Goal: Task Accomplishment & Management: Use online tool/utility

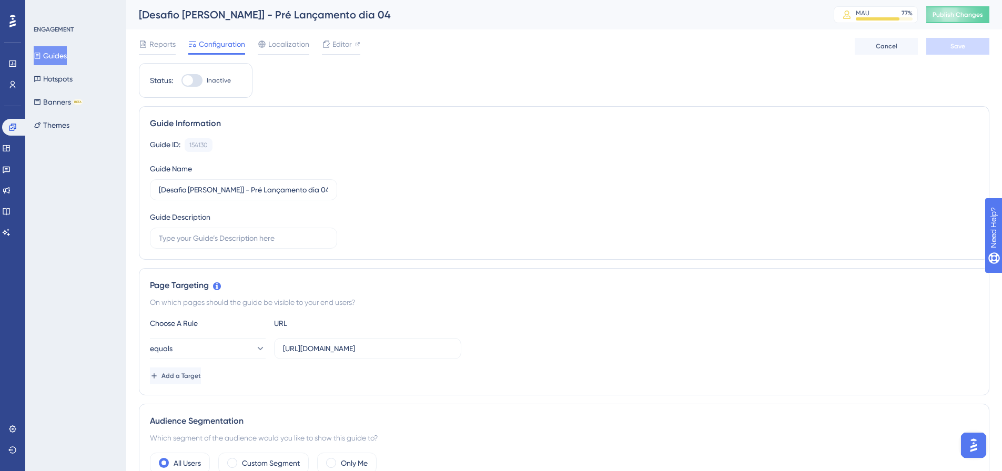
click at [67, 58] on button "Guides" at bounding box center [50, 55] width 33 height 19
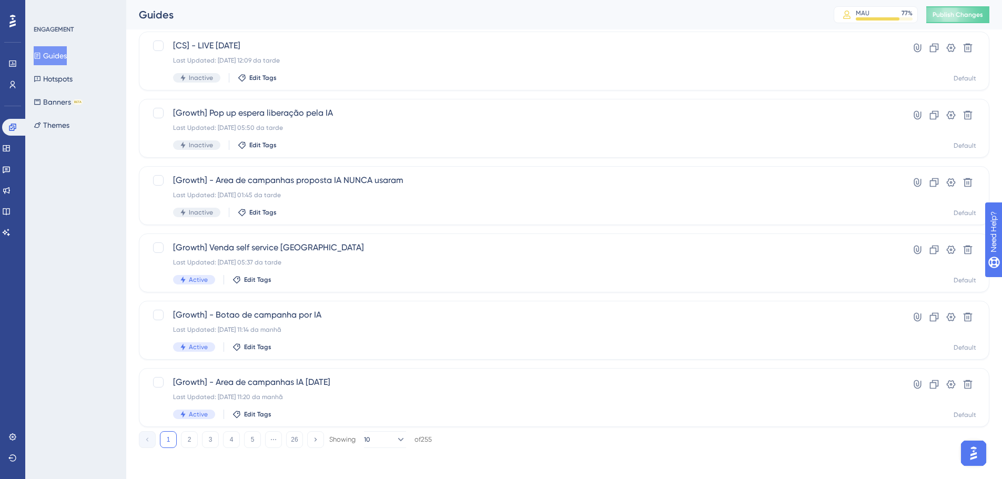
scroll to position [337, 0]
click at [395, 440] on icon at bounding box center [400, 437] width 11 height 11
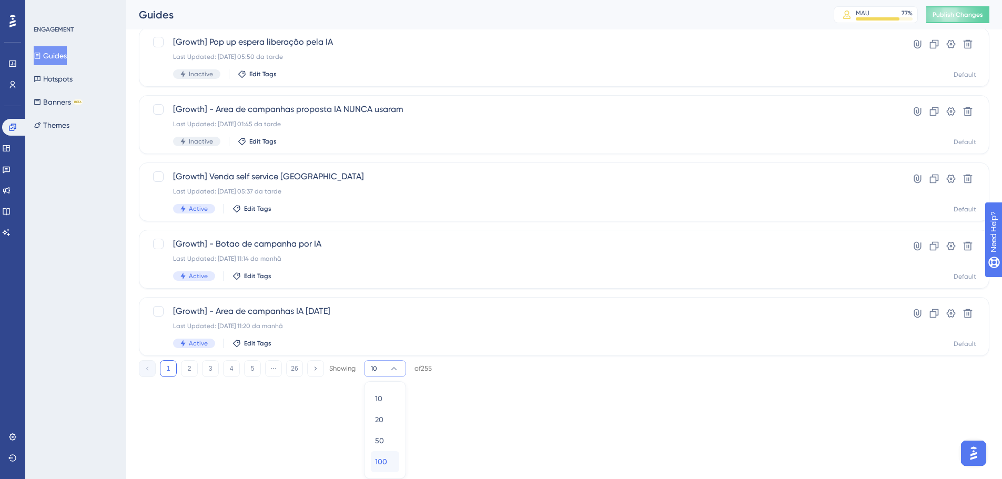
click at [388, 463] on div "100 100" at bounding box center [385, 461] width 20 height 21
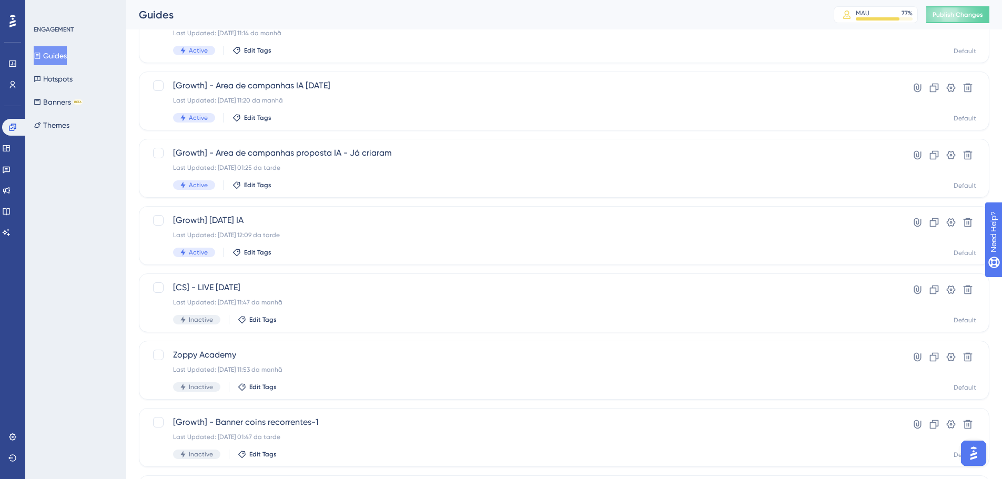
scroll to position [684, 0]
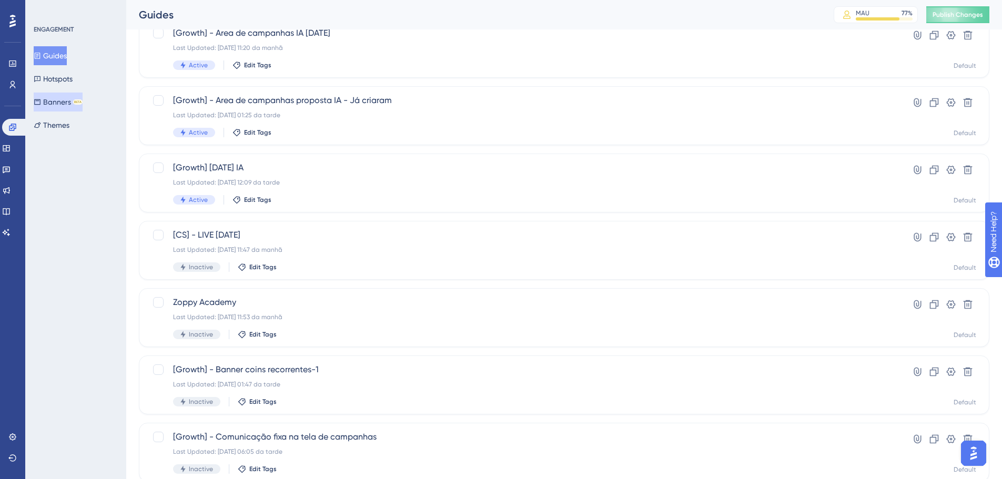
click at [70, 96] on button "Banners BETA" at bounding box center [58, 102] width 49 height 19
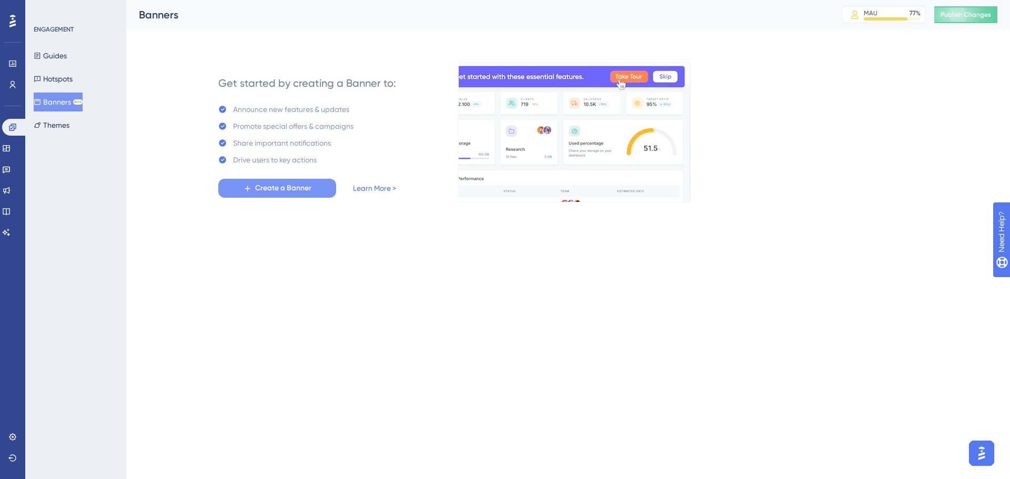
click at [297, 187] on span "Create a Banner" at bounding box center [283, 188] width 56 height 13
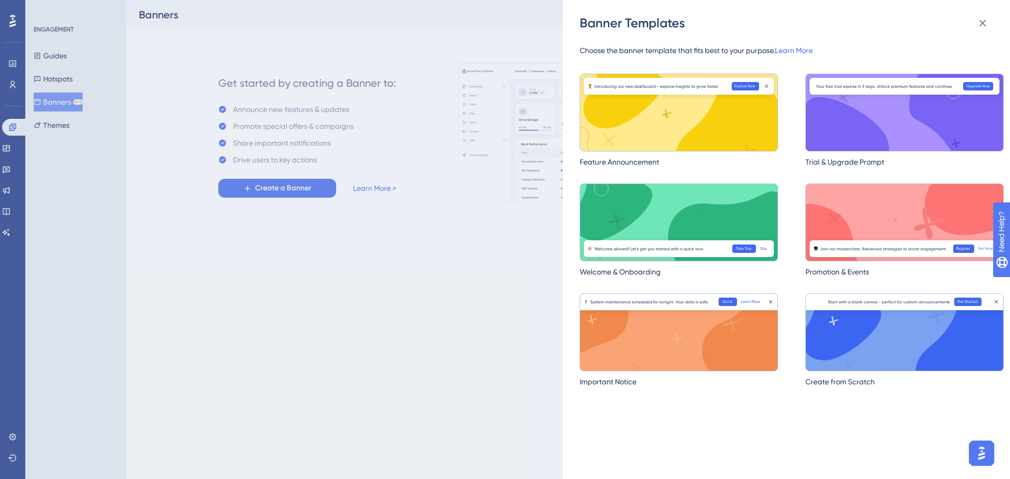
click at [659, 47] on span "Choose the banner template that fits best to your purpose. Learn More" at bounding box center [792, 50] width 424 height 13
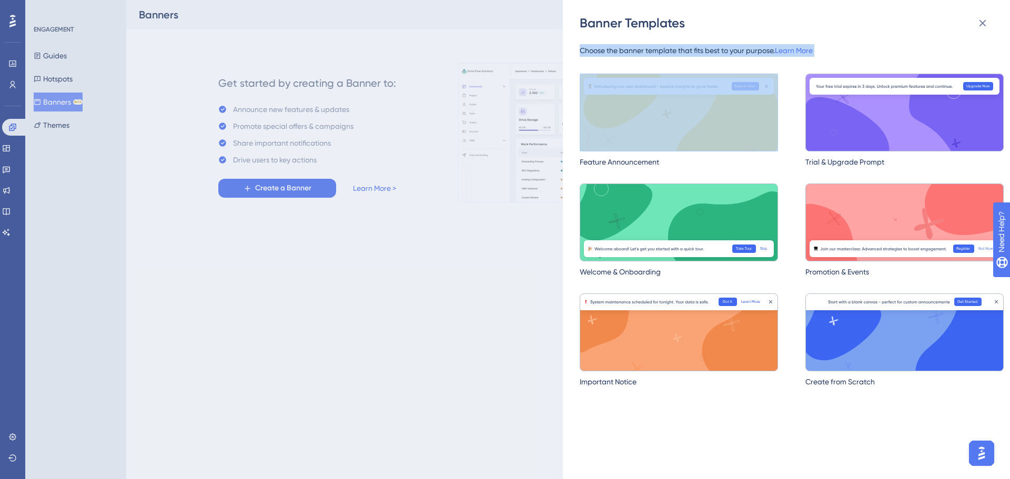
click at [659, 47] on span "Choose the banner template that fits best to your purpose. Learn More" at bounding box center [792, 50] width 424 height 13
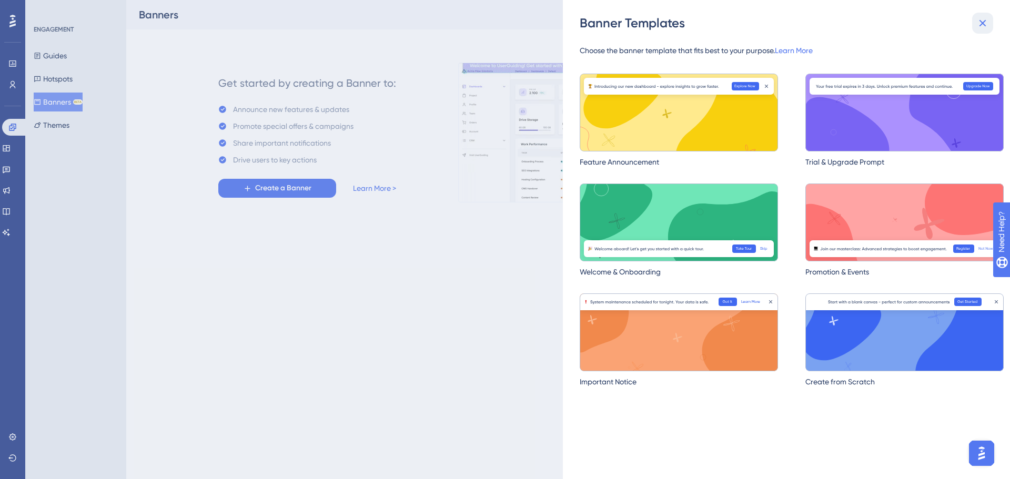
click at [985, 27] on icon at bounding box center [983, 23] width 13 height 13
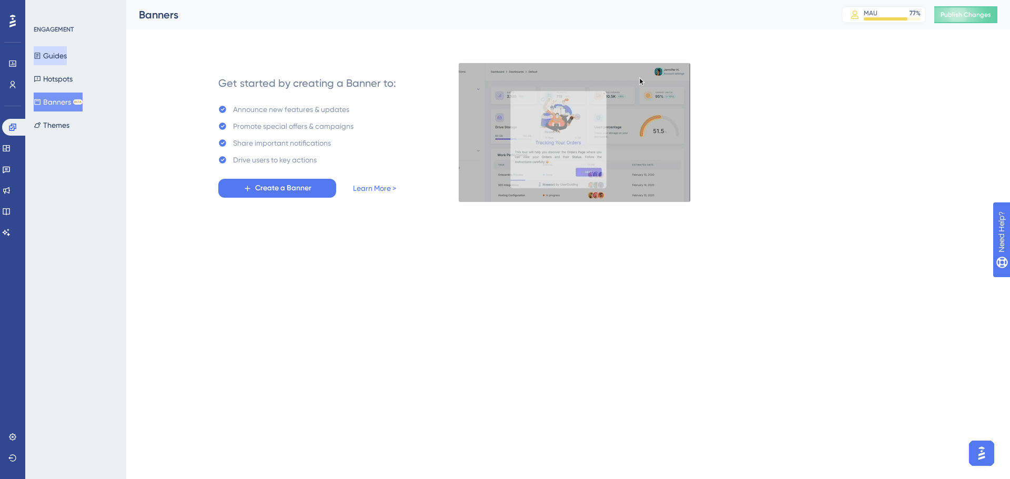
click at [67, 51] on button "Guides" at bounding box center [50, 55] width 33 height 19
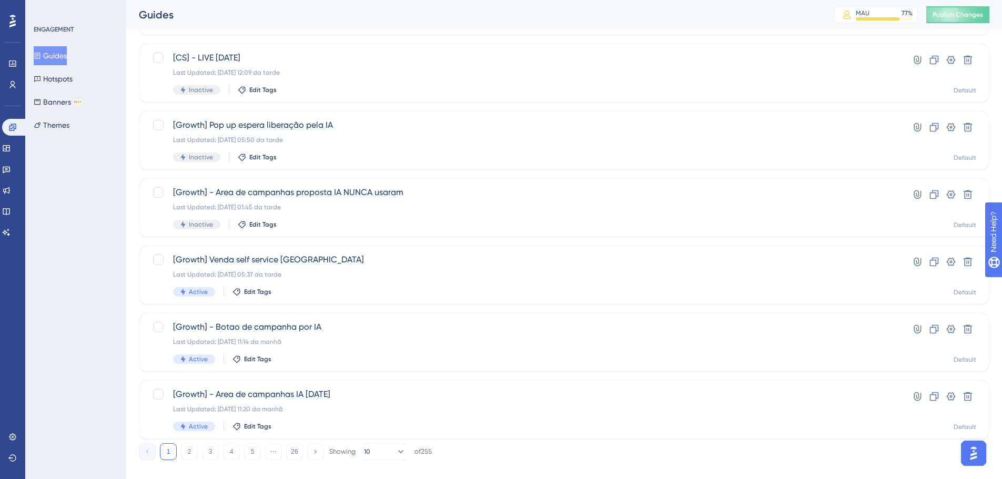
scroll to position [337, 0]
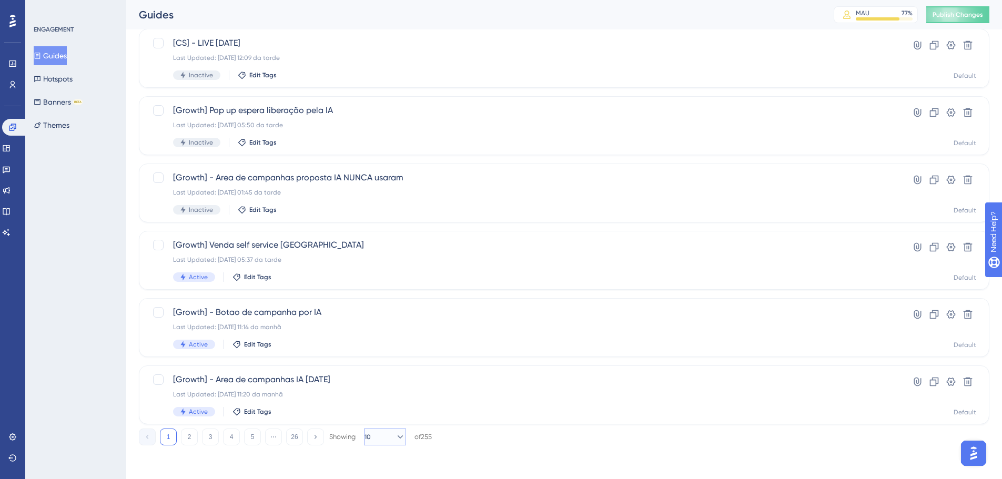
click at [384, 444] on button "10" at bounding box center [385, 437] width 42 height 17
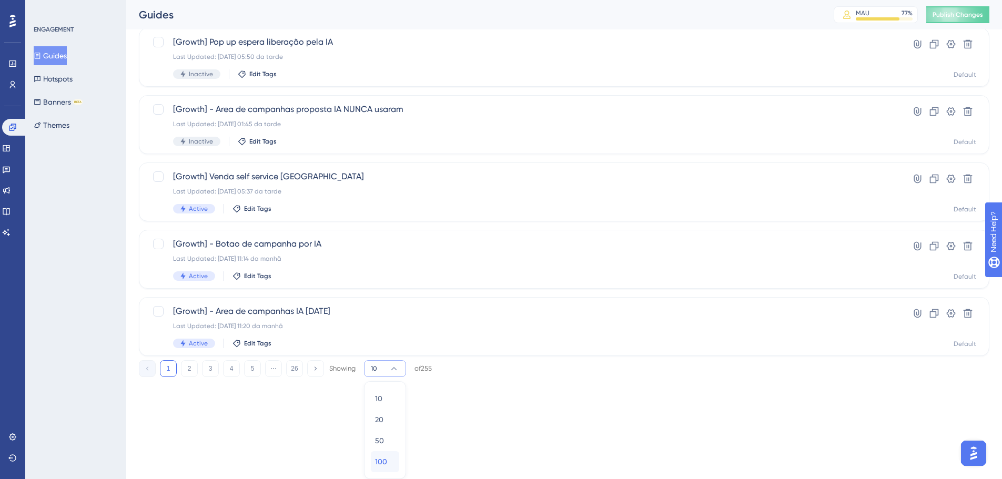
click at [394, 456] on div "100 100" at bounding box center [385, 461] width 20 height 21
